Goal: Transaction & Acquisition: Purchase product/service

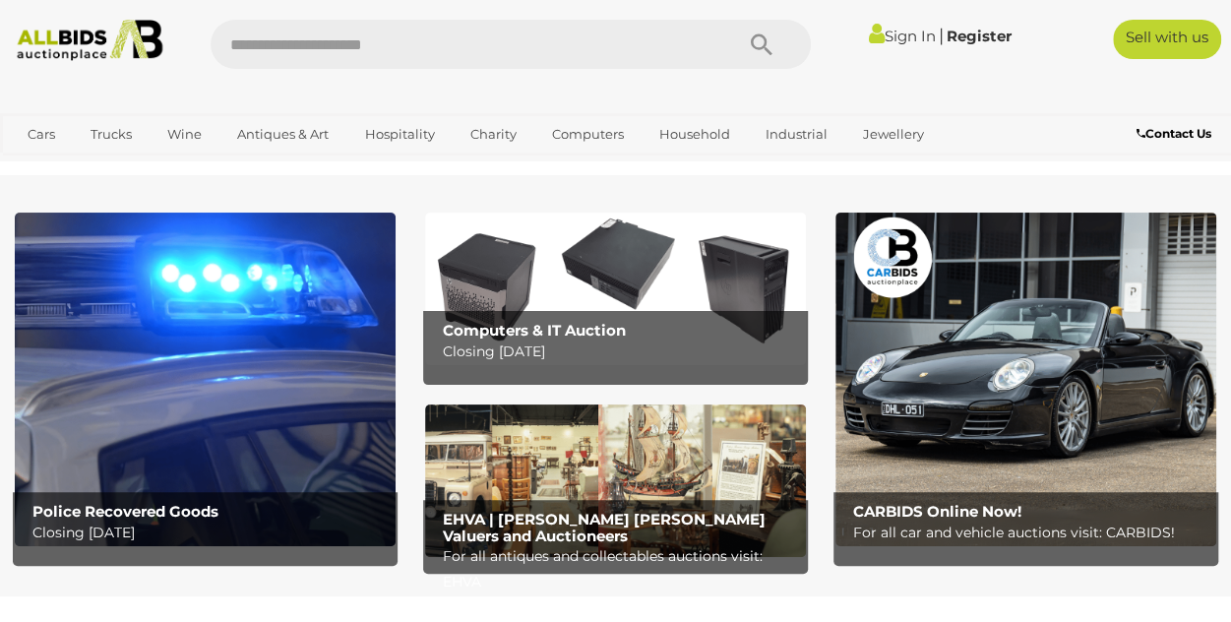
click at [137, 513] on b "Police Recovered Goods" at bounding box center [125, 511] width 186 height 19
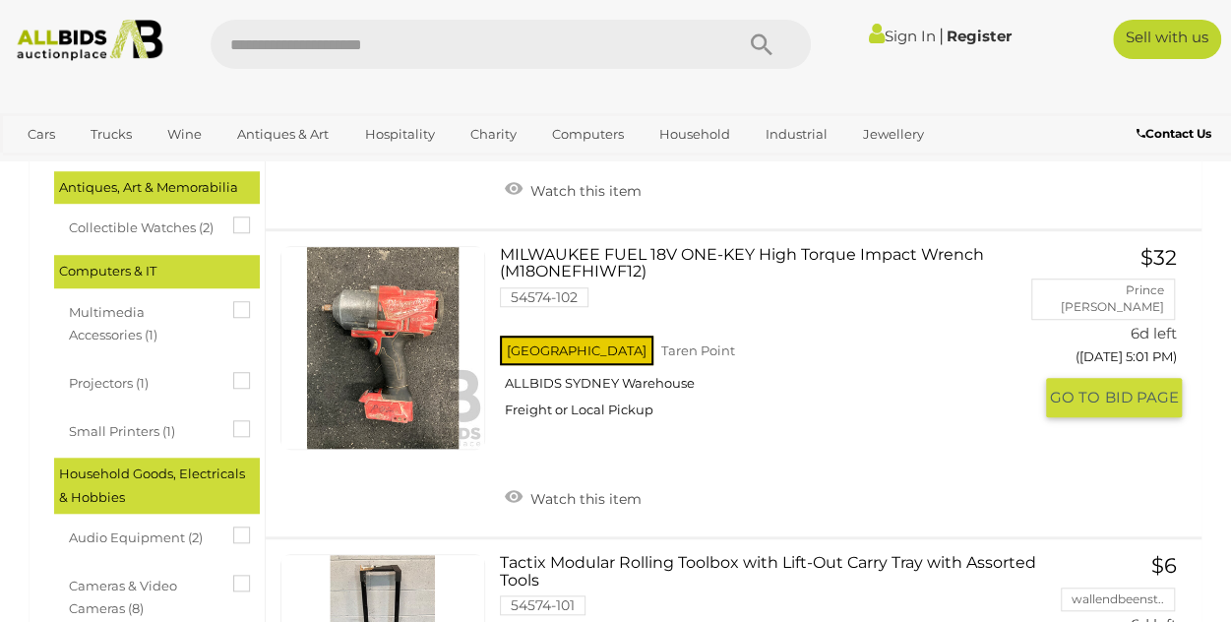
scroll to position [591, 0]
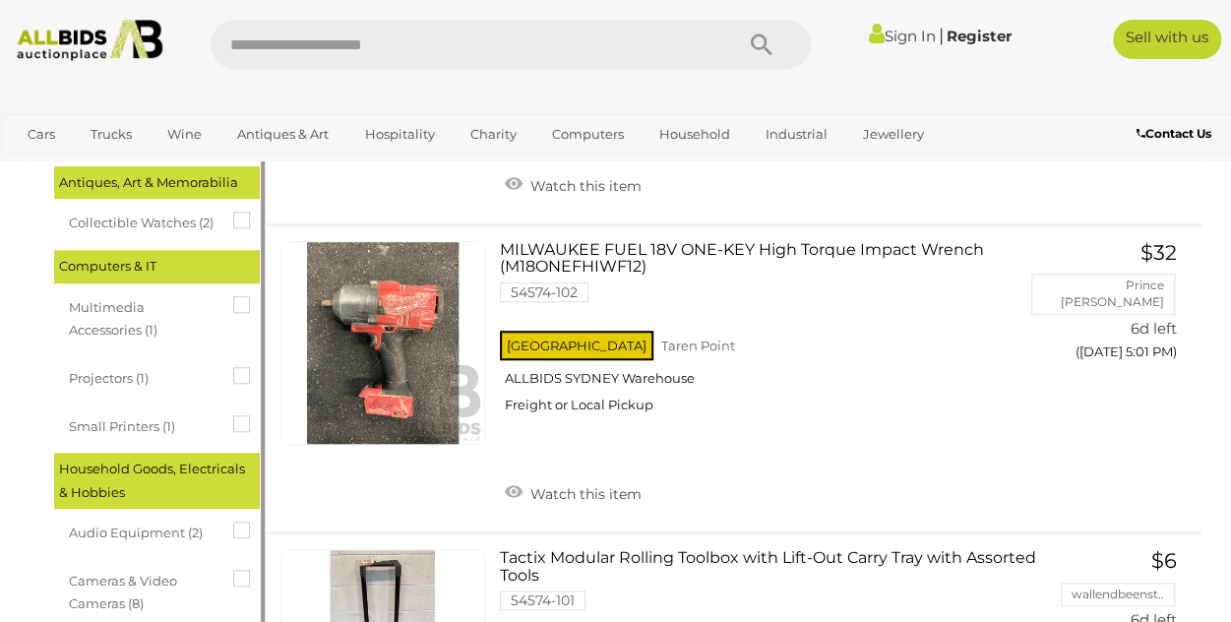
click at [233, 212] on icon at bounding box center [233, 212] width 0 height 0
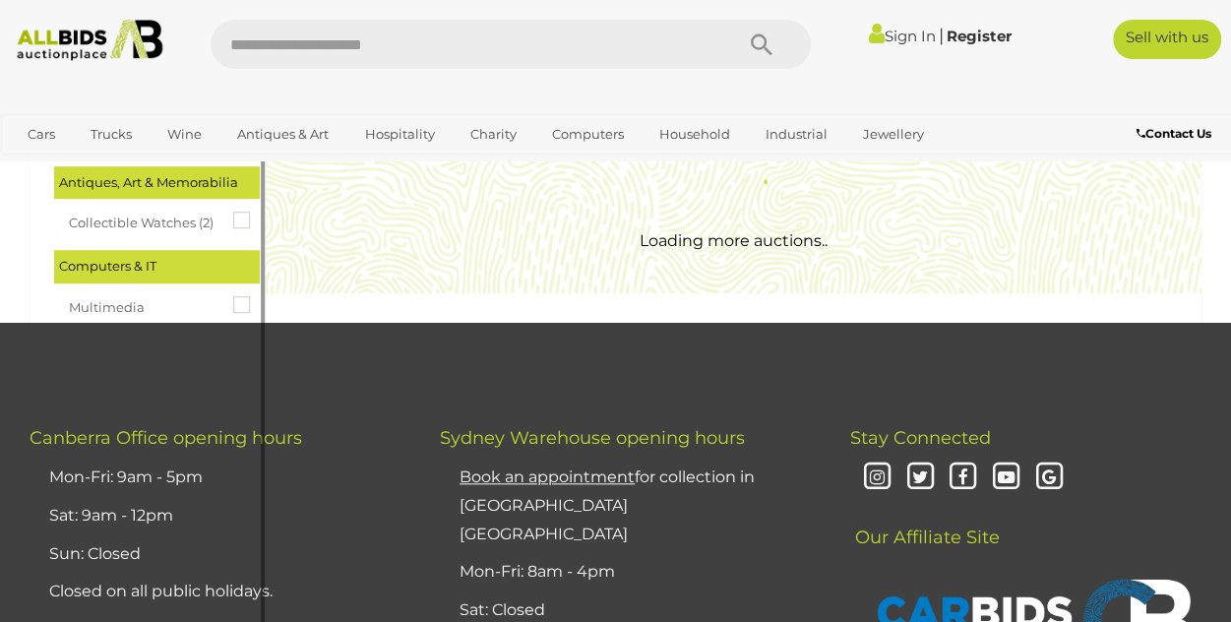
scroll to position [0, 0]
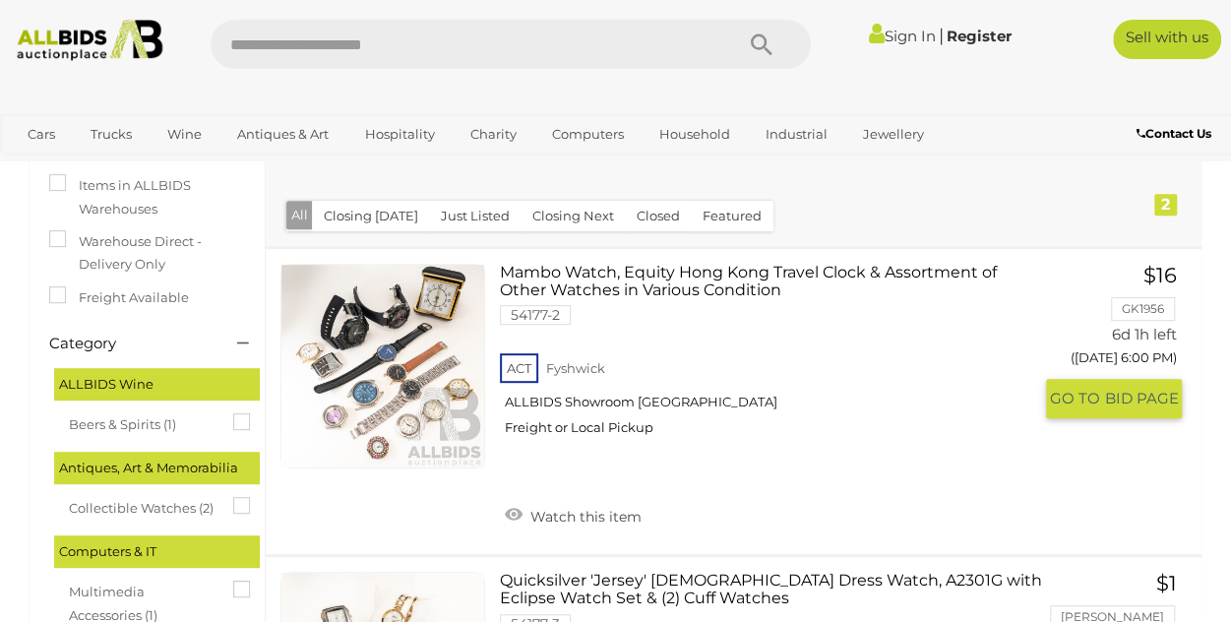
scroll to position [278, 0]
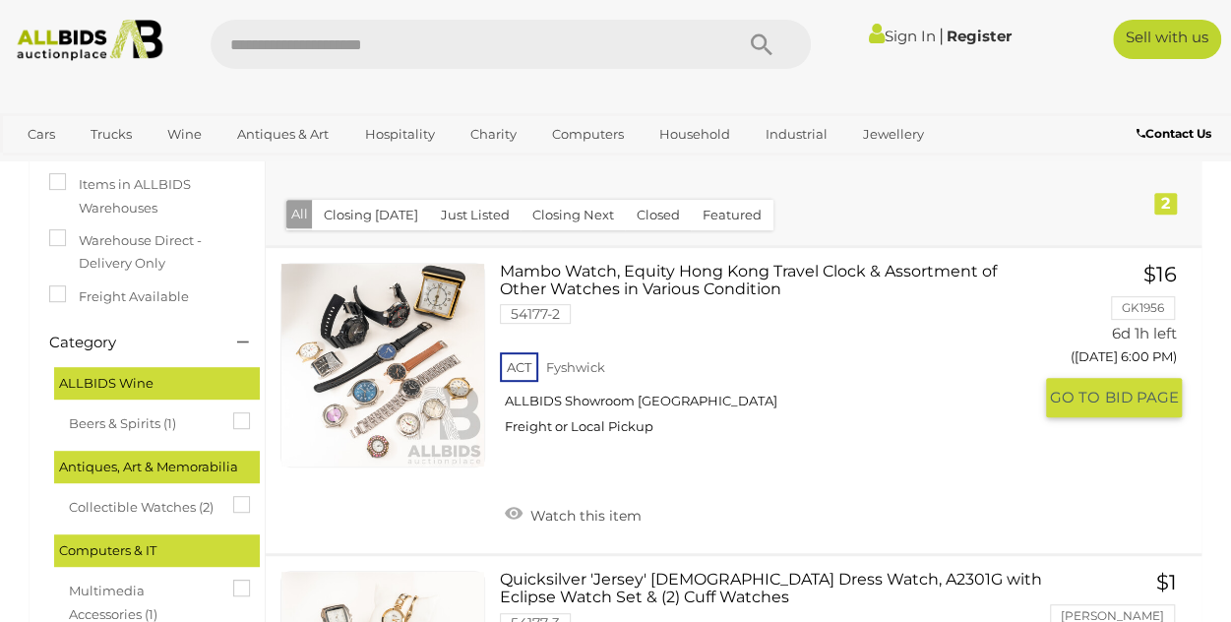
click at [407, 387] on link at bounding box center [382, 365] width 205 height 205
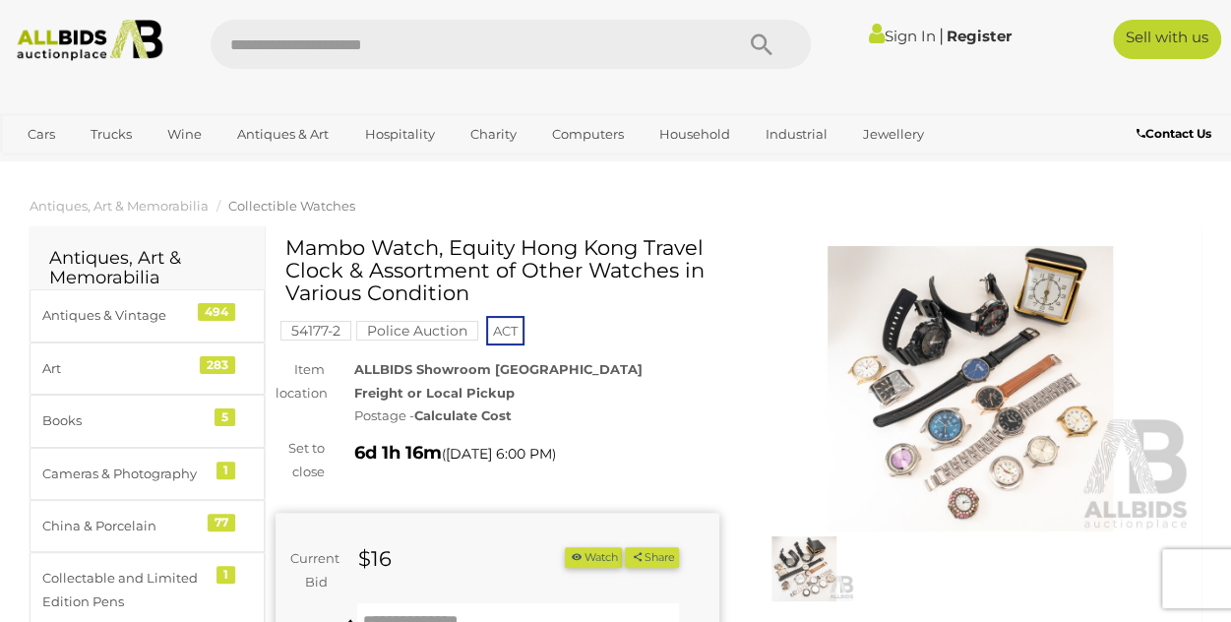
click at [905, 327] on img at bounding box center [971, 388] width 444 height 285
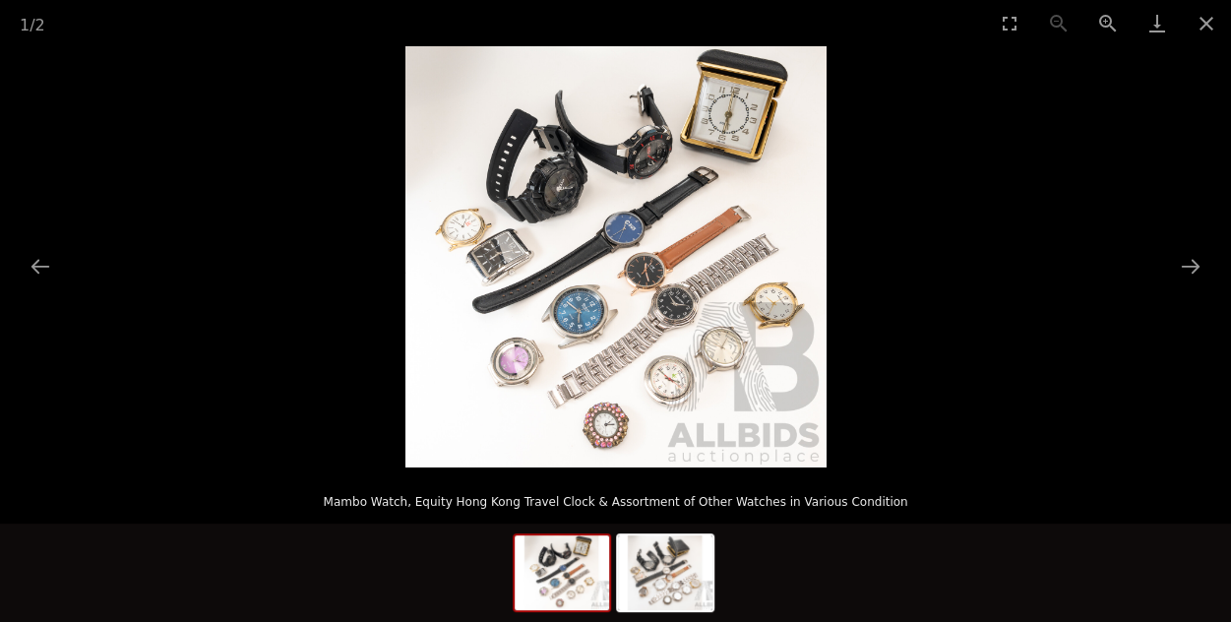
click at [575, 312] on img at bounding box center [615, 256] width 421 height 421
